Goal: Task Accomplishment & Management: Use online tool/utility

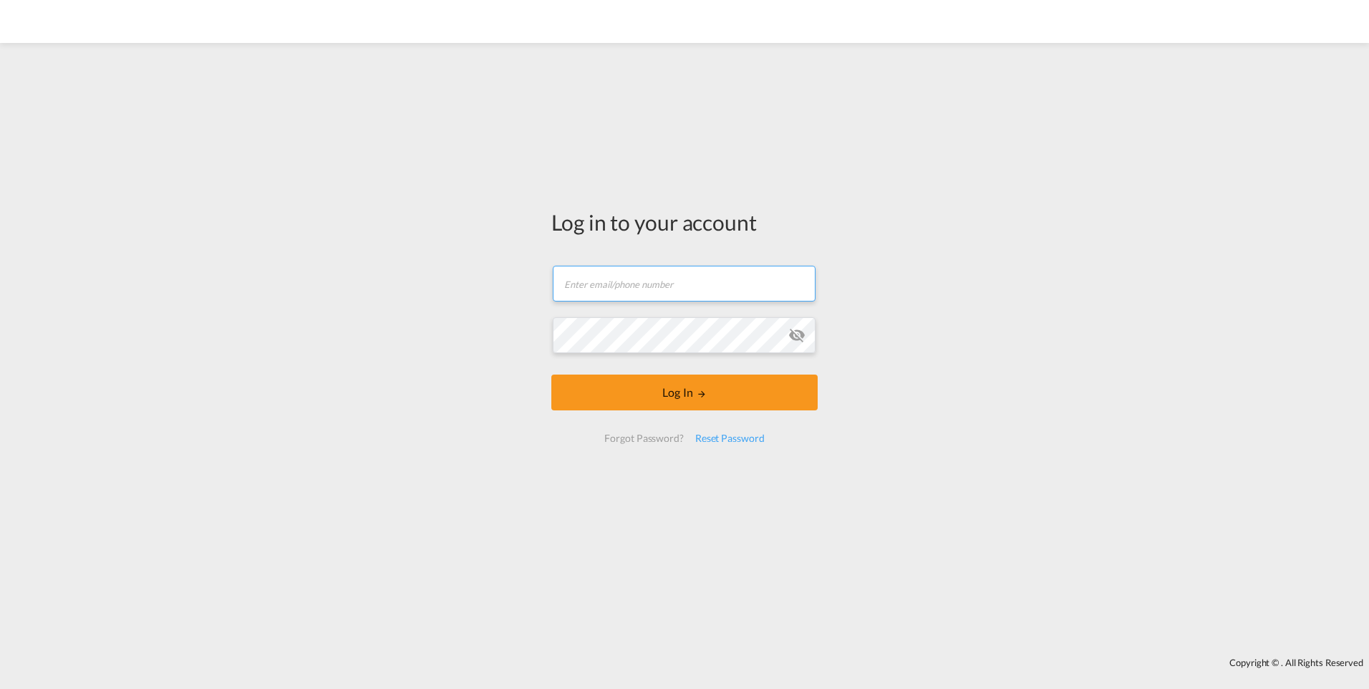
click at [567, 283] on input "text" at bounding box center [684, 284] width 263 height 36
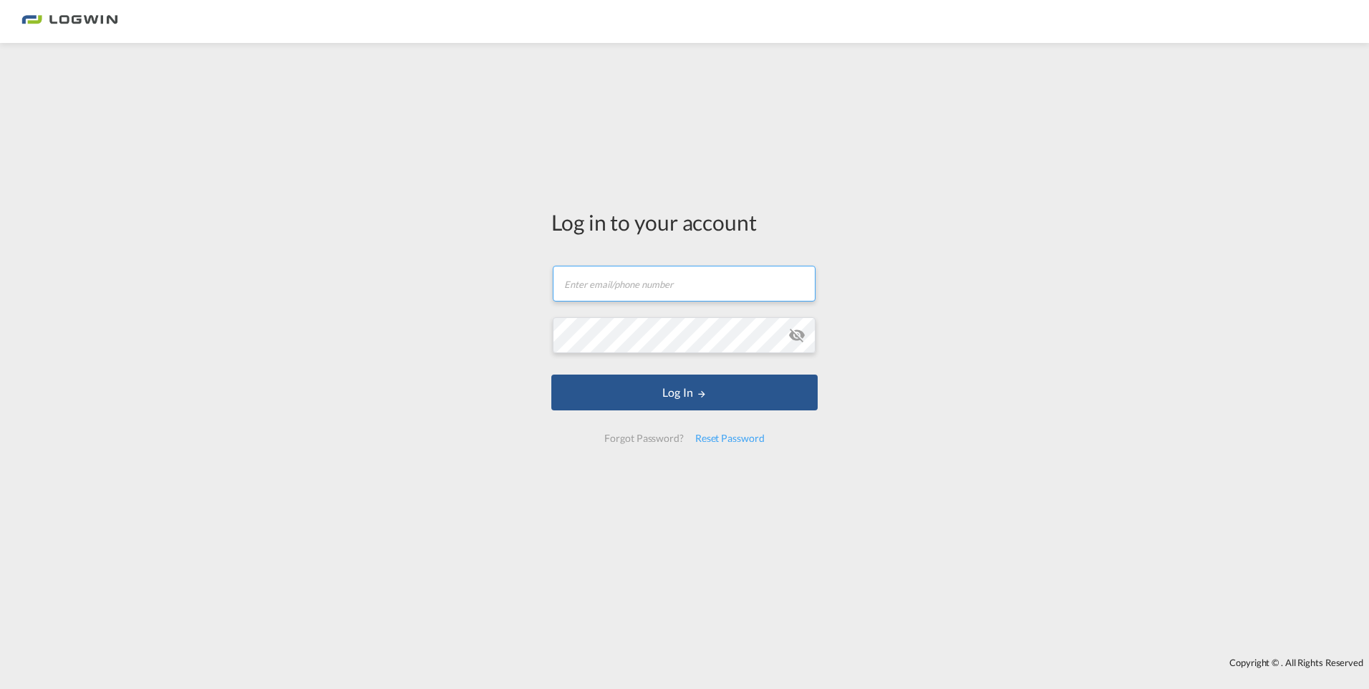
type input "[PERSON_NAME][EMAIL_ADDRESS][DOMAIN_NAME]"
click at [551, 374] on button "Log In" at bounding box center [684, 392] width 266 height 36
